Goal: Task Accomplishment & Management: Manage account settings

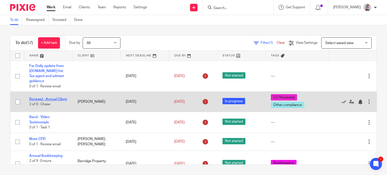
click at [46, 97] on link "Renewal - Annual Client" at bounding box center [48, 99] width 38 height 4
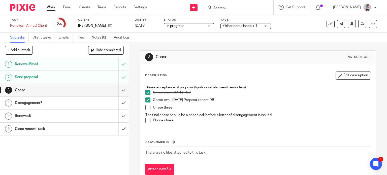
click at [52, 9] on link "Work" at bounding box center [51, 7] width 9 height 5
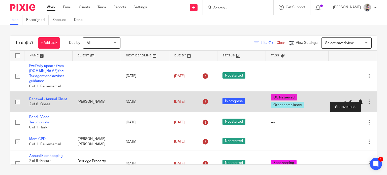
click at [357, 99] on div at bounding box center [359, 101] width 5 height 5
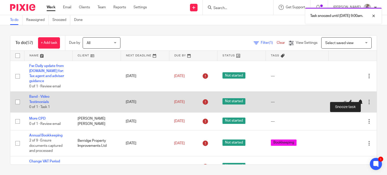
click at [357, 99] on div at bounding box center [359, 101] width 5 height 5
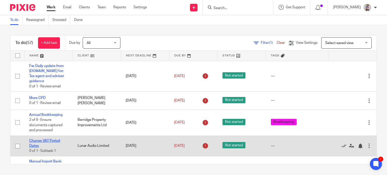
click at [50, 139] on link "Change VAT Period Dates" at bounding box center [44, 143] width 31 height 9
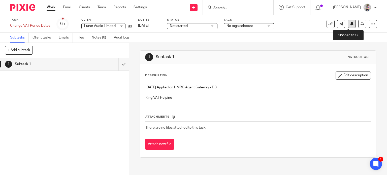
click at [350, 25] on icon at bounding box center [352, 24] width 4 height 4
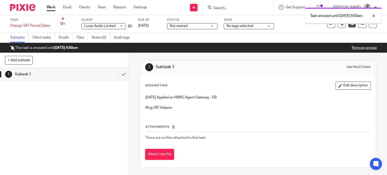
click at [50, 8] on link "Work" at bounding box center [51, 7] width 9 height 5
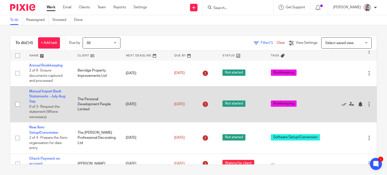
scroll to position [50, 0]
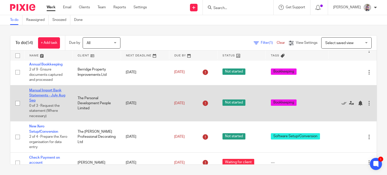
click at [47, 89] on link "Manual Import Bank Statements - July Aug Sep" at bounding box center [47, 96] width 36 height 14
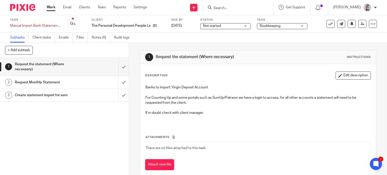
click at [30, 80] on h1 "Request Monthly Statement" at bounding box center [48, 83] width 66 height 8
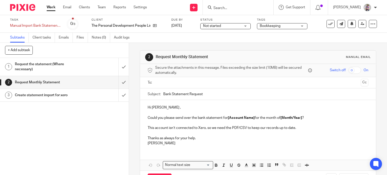
click at [153, 84] on div "To: Cc" at bounding box center [257, 82] width 221 height 11
click at [163, 83] on input "text" at bounding box center [258, 83] width 202 height 6
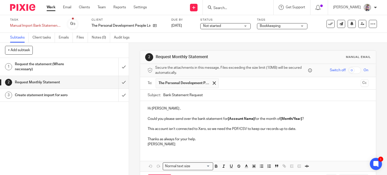
click at [225, 84] on input "text" at bounding box center [289, 83] width 137 height 10
click at [162, 108] on p "Hi Emma ," at bounding box center [257, 108] width 221 height 5
click at [252, 120] on strong "[Account Name]" at bounding box center [240, 119] width 27 height 4
drag, startPoint x: 254, startPoint y: 119, endPoint x: 226, endPoint y: 120, distance: 27.4
click at [226, 120] on p "Could you please send over the bank statement for [Account Name] for the month …" at bounding box center [257, 118] width 221 height 5
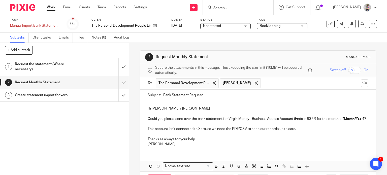
click at [337, 119] on p "Could you please send over the bank statement for Virgin Money - Business Acces…" at bounding box center [257, 118] width 221 height 5
click at [169, 121] on p "Could you please send over the bank statement for Virgin Money - Business Acces…" at bounding box center [257, 118] width 221 height 5
drag, startPoint x: 169, startPoint y: 124, endPoint x: 145, endPoint y: 126, distance: 24.5
click at [145, 126] on div "Hi Emma / Mark Could you please send over the bank statement for Virgin Money -…" at bounding box center [258, 126] width 236 height 50
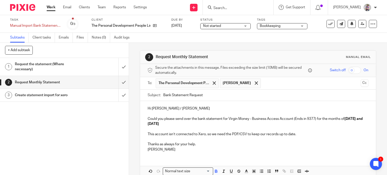
scroll to position [25, 0]
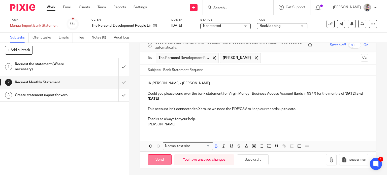
click at [159, 158] on input "Send" at bounding box center [159, 159] width 24 height 11
type input "Sent"
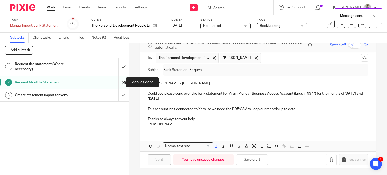
click at [119, 82] on input "submit" at bounding box center [64, 82] width 129 height 13
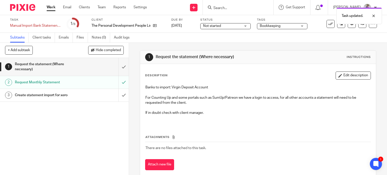
click at [54, 66] on h1 "Request the statement (Where necessary)" at bounding box center [48, 66] width 66 height 13
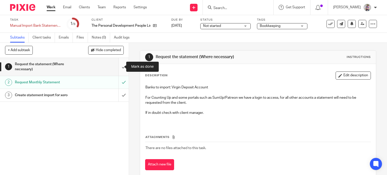
click at [117, 66] on input "submit" at bounding box center [64, 67] width 129 height 18
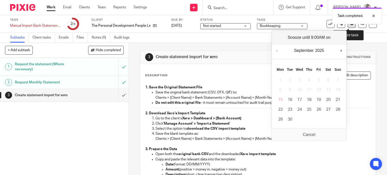
click at [350, 26] on button at bounding box center [351, 24] width 8 height 8
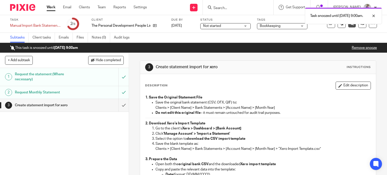
click at [52, 9] on link "Work" at bounding box center [51, 7] width 9 height 5
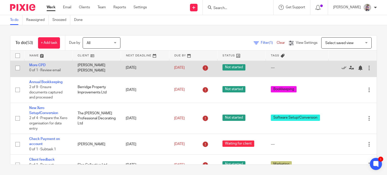
scroll to position [34, 0]
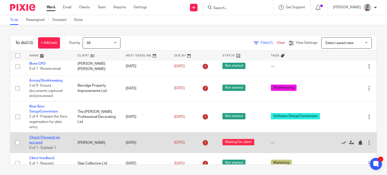
click at [46, 136] on link "Check Payment on account" at bounding box center [44, 140] width 31 height 9
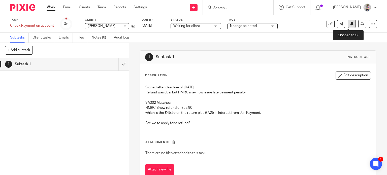
click at [350, 24] on button at bounding box center [351, 24] width 8 height 8
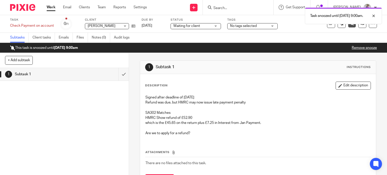
click at [52, 8] on link "Work" at bounding box center [51, 7] width 9 height 5
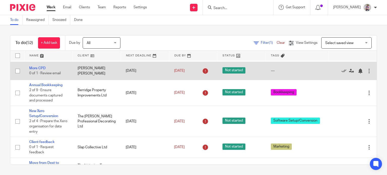
scroll to position [32, 0]
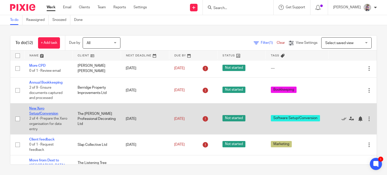
click at [38, 108] on link "New Xero Setup/Conversion" at bounding box center [43, 111] width 29 height 9
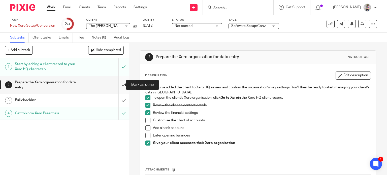
click at [120, 85] on input "submit" at bounding box center [64, 85] width 129 height 18
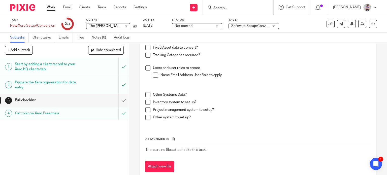
scroll to position [206, 0]
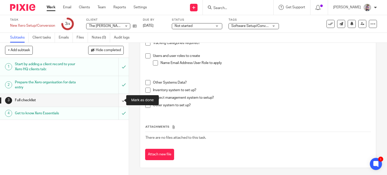
click at [120, 98] on input "submit" at bounding box center [64, 100] width 129 height 13
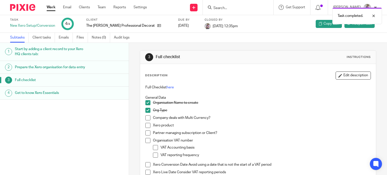
click at [50, 7] on link "Work" at bounding box center [51, 7] width 9 height 5
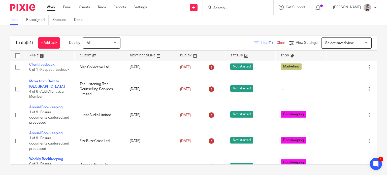
scroll to position [79, 0]
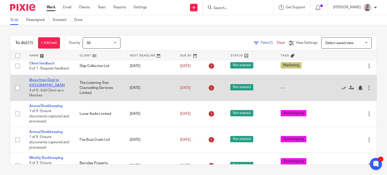
click at [49, 78] on link "Move from Dext to [GEOGRAPHIC_DATA]" at bounding box center [46, 82] width 35 height 9
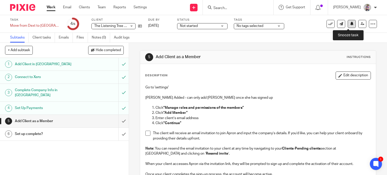
click at [350, 24] on icon at bounding box center [352, 24] width 4 height 4
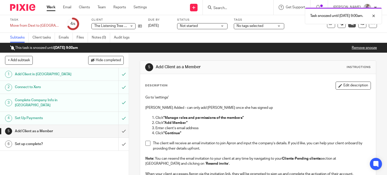
click at [49, 5] on link "Work" at bounding box center [51, 7] width 9 height 5
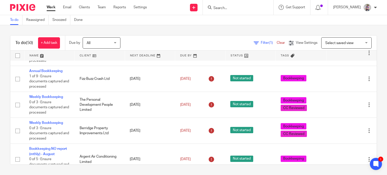
scroll to position [114, 0]
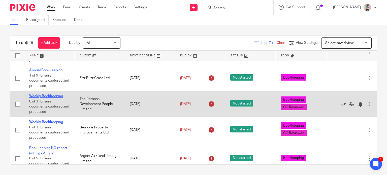
click at [53, 95] on link "Weekly Bookkeeping" at bounding box center [46, 96] width 34 height 4
